Goal: Book appointment/travel/reservation

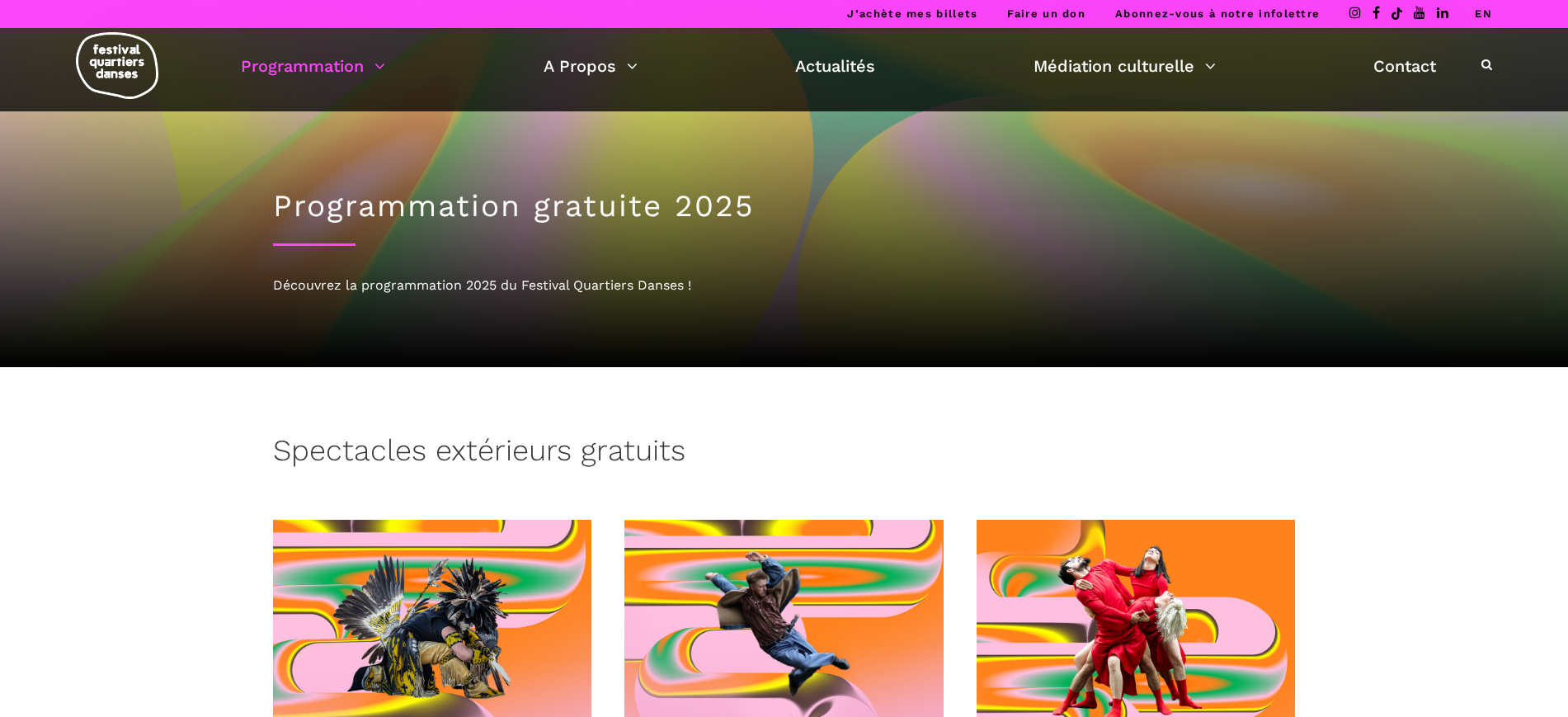
click at [310, 63] on link "Programmation" at bounding box center [313, 65] width 144 height 28
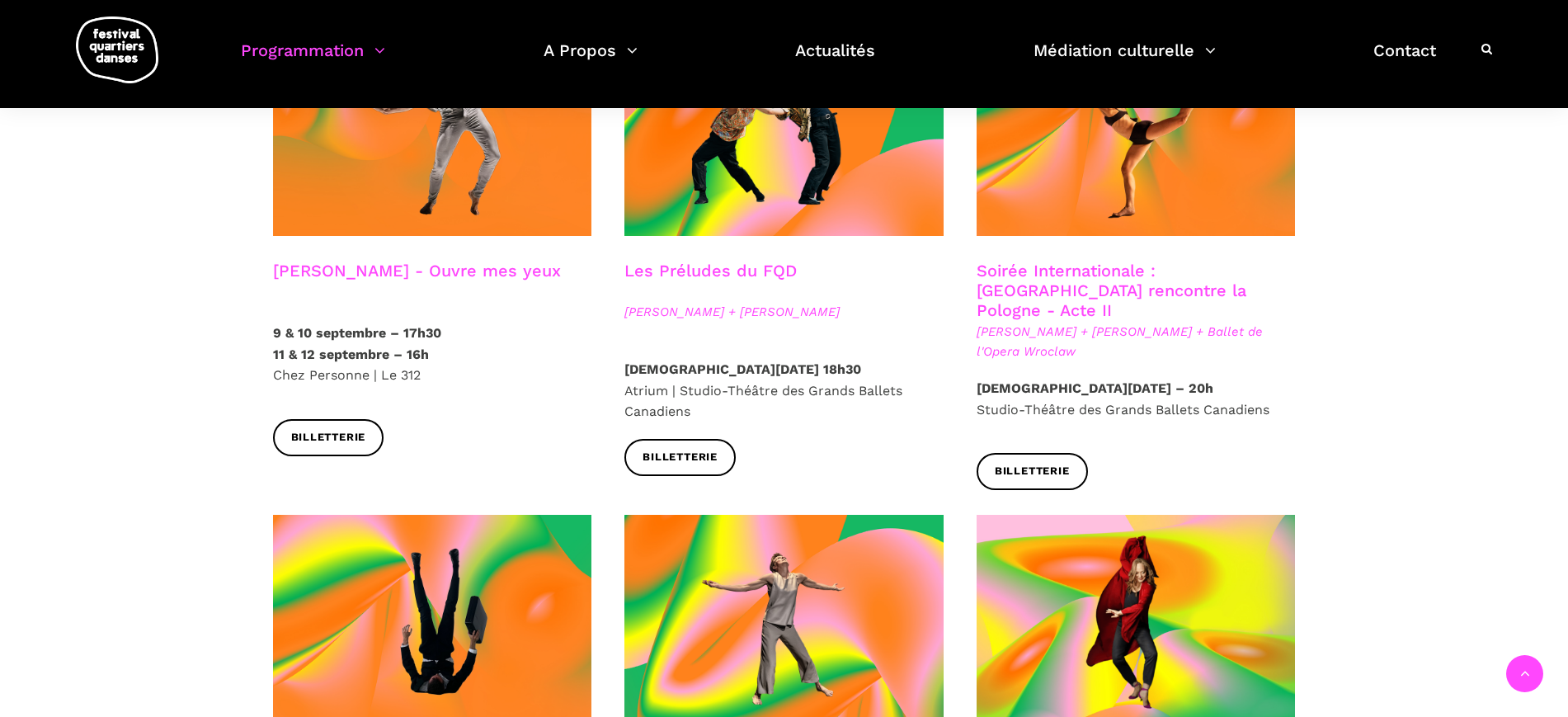
scroll to position [1649, 0]
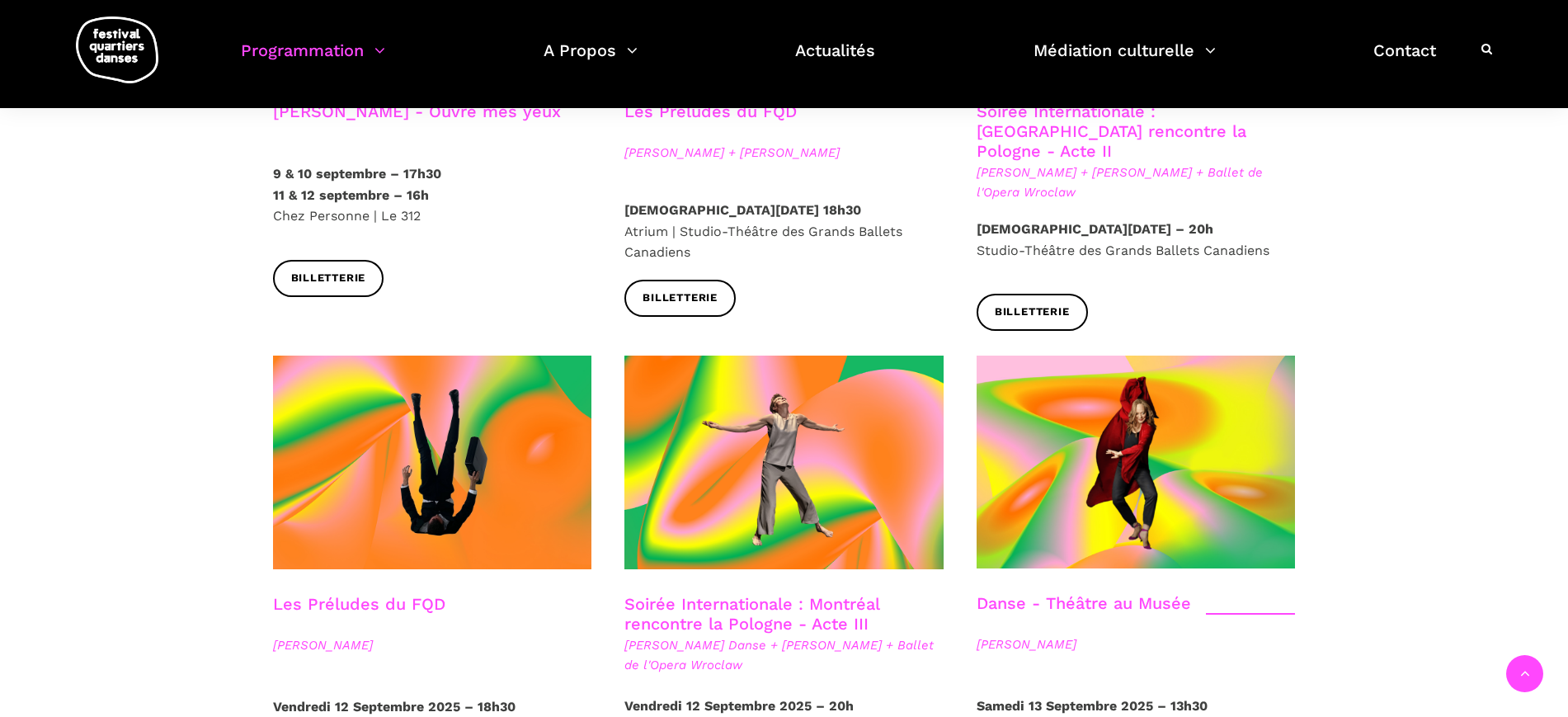
click at [722, 593] on link "Soirée Internationale : Montréal rencontre la Pologne - Acte III" at bounding box center [751, 613] width 255 height 39
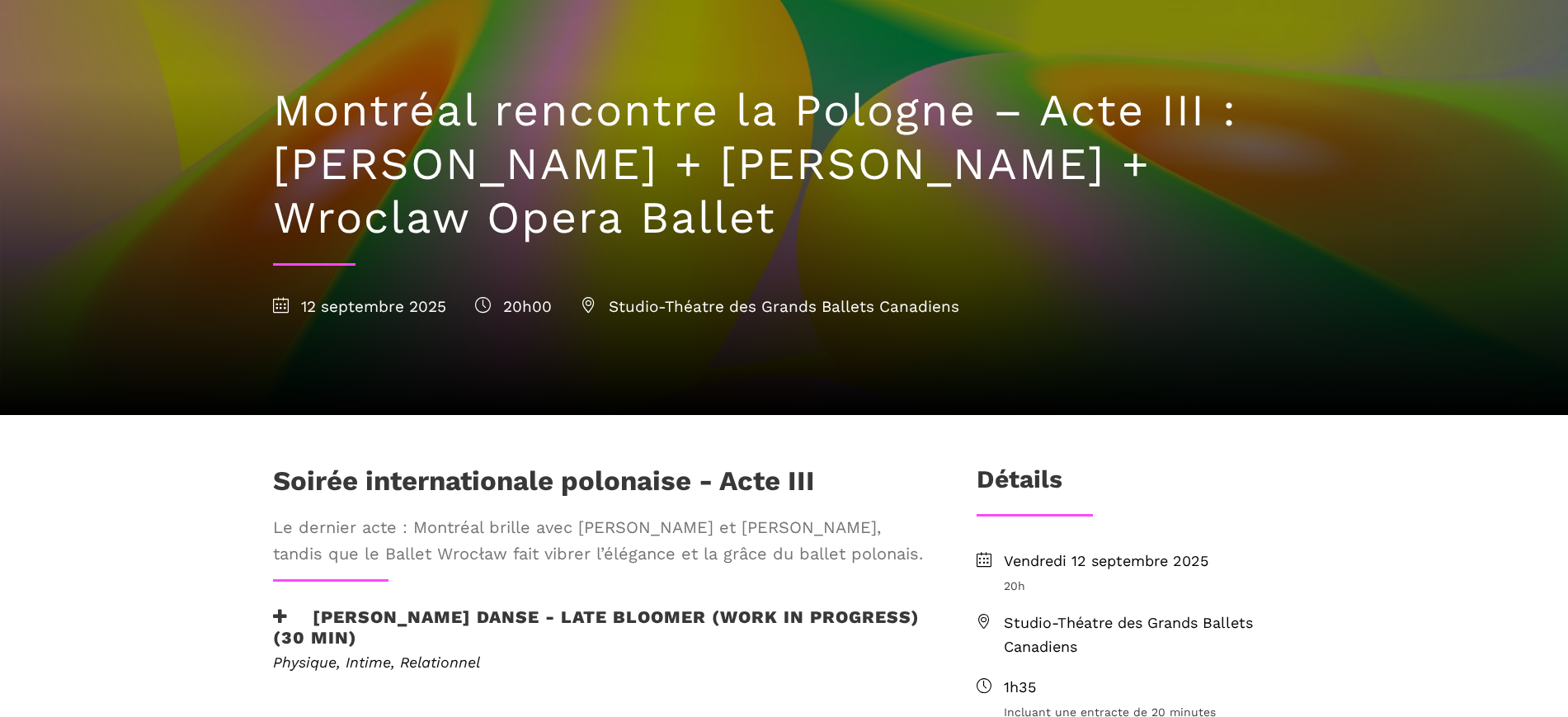
scroll to position [309, 0]
